Goal: Task Accomplishment & Management: Complete application form

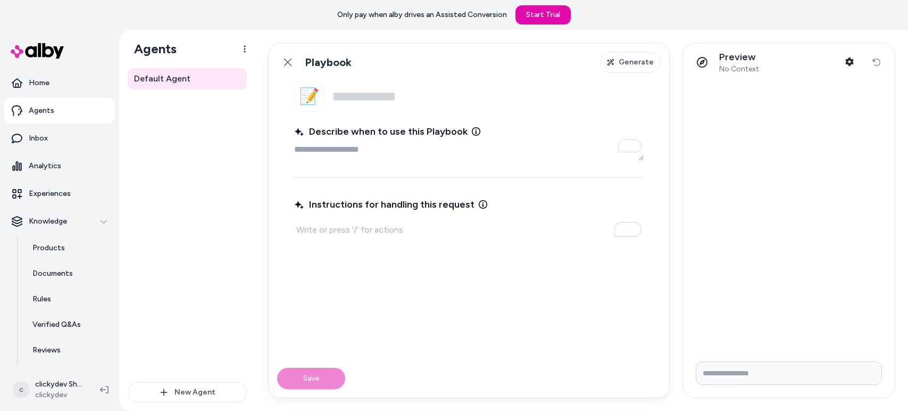
click at [187, 287] on div at bounding box center [454, 205] width 908 height 411
click at [848, 57] on icon "button" at bounding box center [849, 61] width 9 height 9
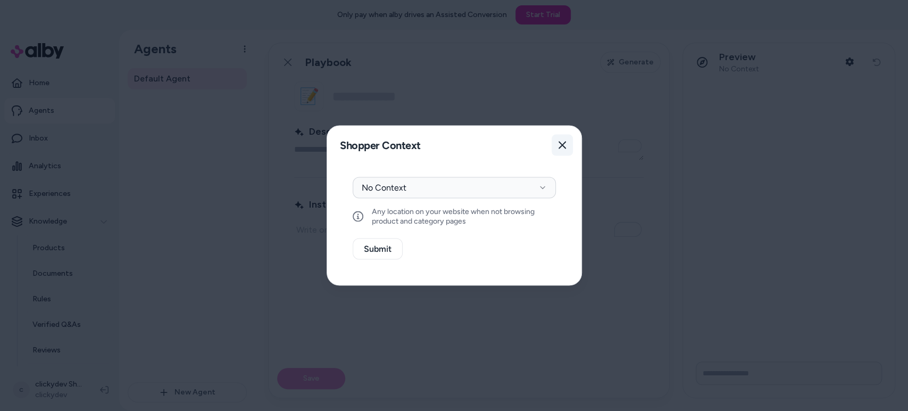
click at [563, 145] on icon "button" at bounding box center [561, 144] width 7 height 7
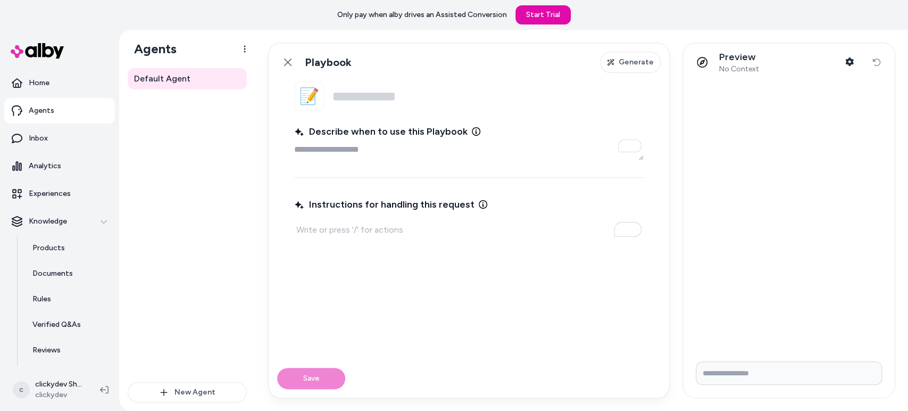
click at [205, 358] on div "Default Agent" at bounding box center [187, 225] width 119 height 314
click at [331, 129] on span "Describe when to use this Playbook" at bounding box center [380, 131] width 173 height 15
click at [331, 139] on textarea "Describe when to use this Playbook" at bounding box center [468, 149] width 349 height 21
click at [331, 129] on span "Describe when to use this Playbook" at bounding box center [380, 131] width 173 height 15
click at [331, 139] on textarea "Describe when to use this Playbook" at bounding box center [468, 149] width 349 height 21
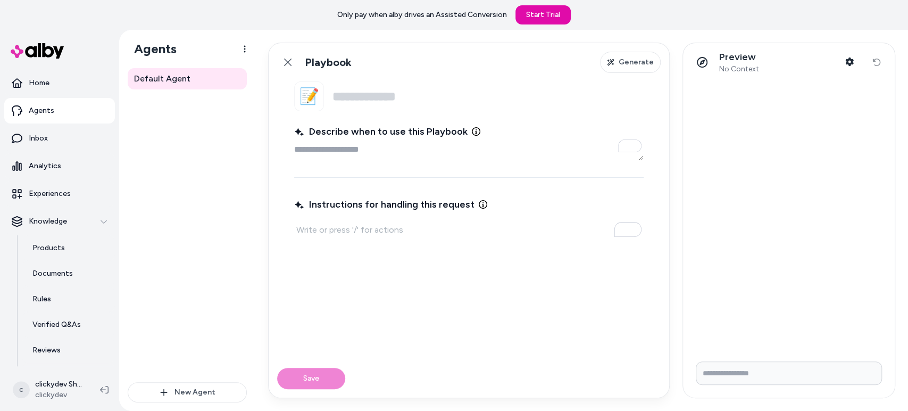
click at [331, 129] on span "Describe when to use this Playbook" at bounding box center [380, 131] width 173 height 15
click at [331, 139] on textarea "Describe when to use this Playbook" at bounding box center [468, 149] width 349 height 21
click at [286, 61] on icon at bounding box center [287, 61] width 7 height 7
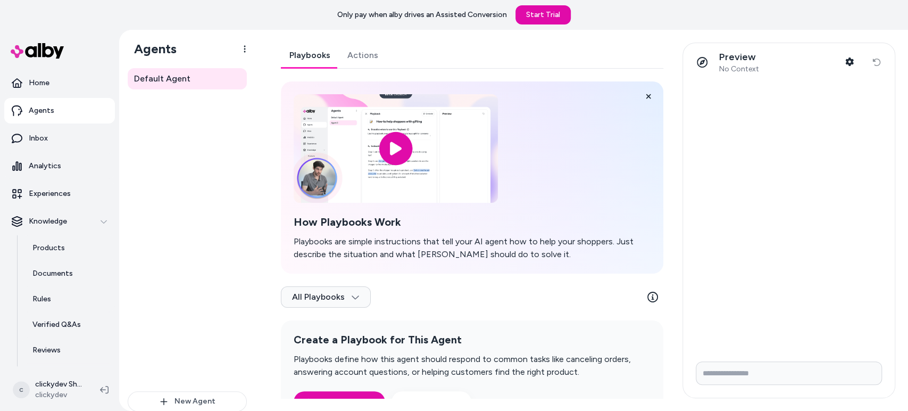
scroll to position [39, 0]
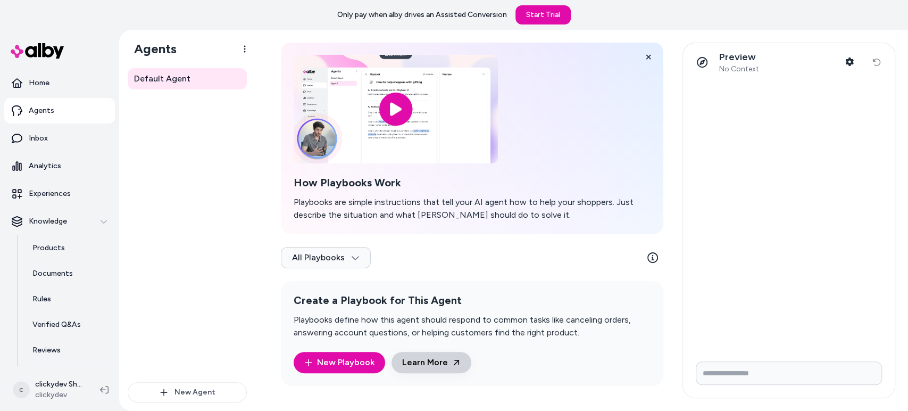
click at [424, 369] on link "Learn More" at bounding box center [431, 361] width 80 height 21
click at [805, 19] on div "Only pay when alby drives an Assisted Conversion Start Trial" at bounding box center [454, 15] width 908 height 30
drag, startPoint x: 830, startPoint y: 4, endPoint x: 692, endPoint y: 8, distance: 137.3
click at [692, 8] on div "Only pay when alby drives an Assisted Conversion Start Trial" at bounding box center [454, 15] width 908 height 30
click at [426, 14] on p "Only pay when alby drives an Assisted Conversion" at bounding box center [422, 15] width 170 height 11
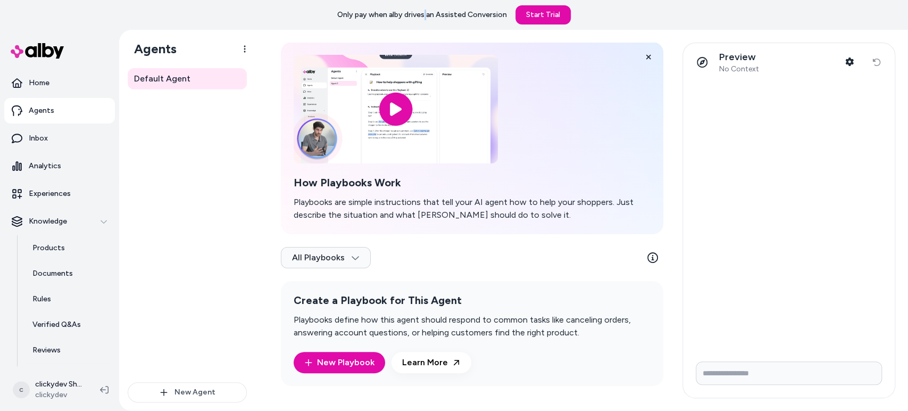
click at [426, 14] on p "Only pay when alby drives an Assisted Conversion" at bounding box center [422, 15] width 170 height 11
click at [471, 16] on p "Only pay when alby drives an Assisted Conversion" at bounding box center [422, 15] width 170 height 11
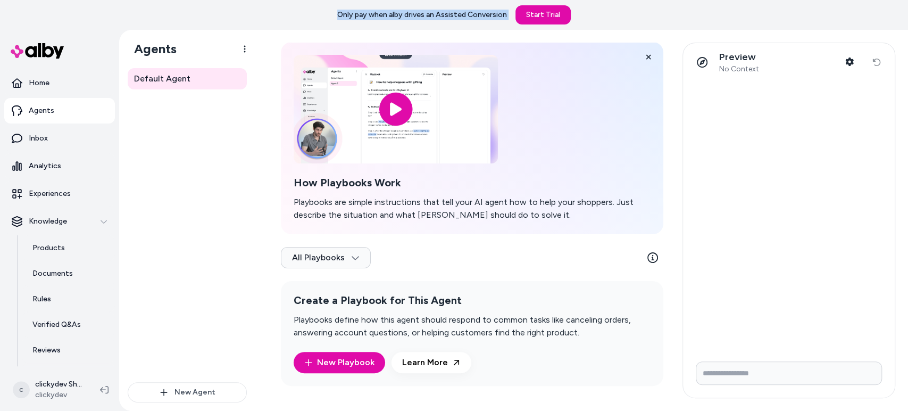
click at [449, 15] on p "Only pay when alby drives an Assisted Conversion" at bounding box center [422, 15] width 170 height 11
click at [684, 16] on div "Only pay when alby drives an Assisted Conversion Start Trial" at bounding box center [454, 15] width 908 height 30
click at [644, 58] on icon at bounding box center [647, 56] width 7 height 7
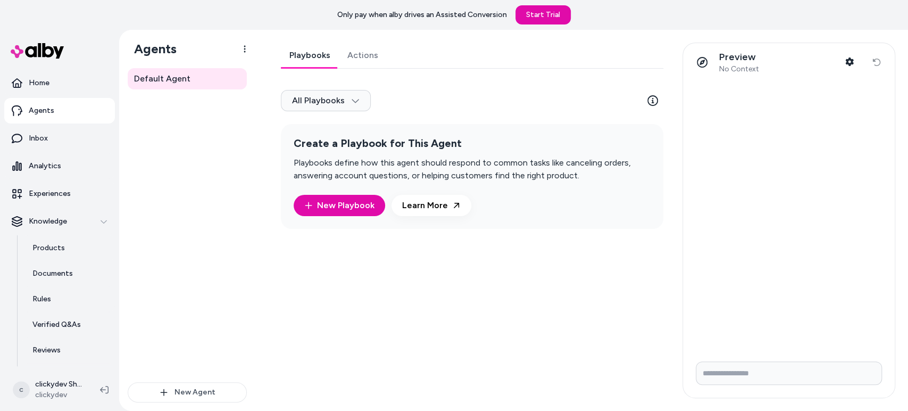
scroll to position [0, 0]
click at [52, 54] on img at bounding box center [37, 50] width 53 height 15
